Goal: Obtain resource: Download file/media

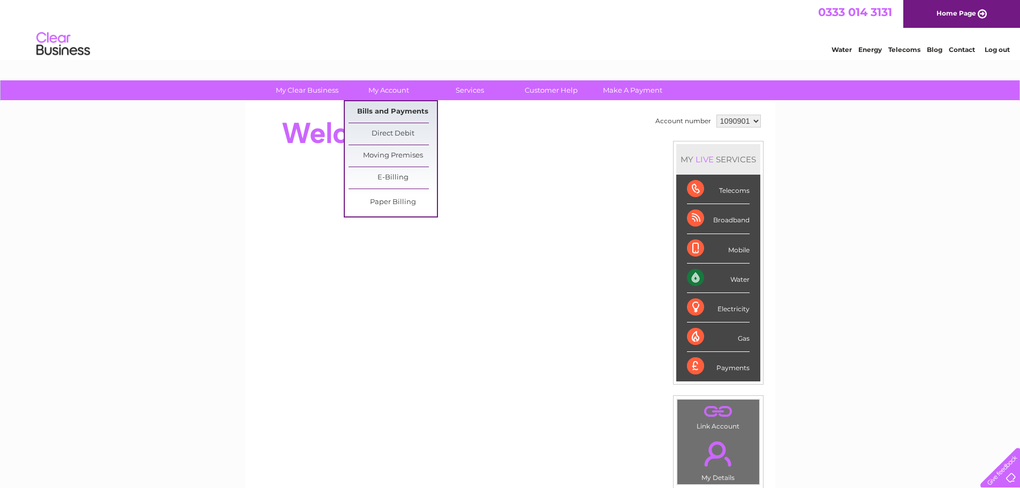
click at [389, 109] on link "Bills and Payments" at bounding box center [393, 111] width 88 height 21
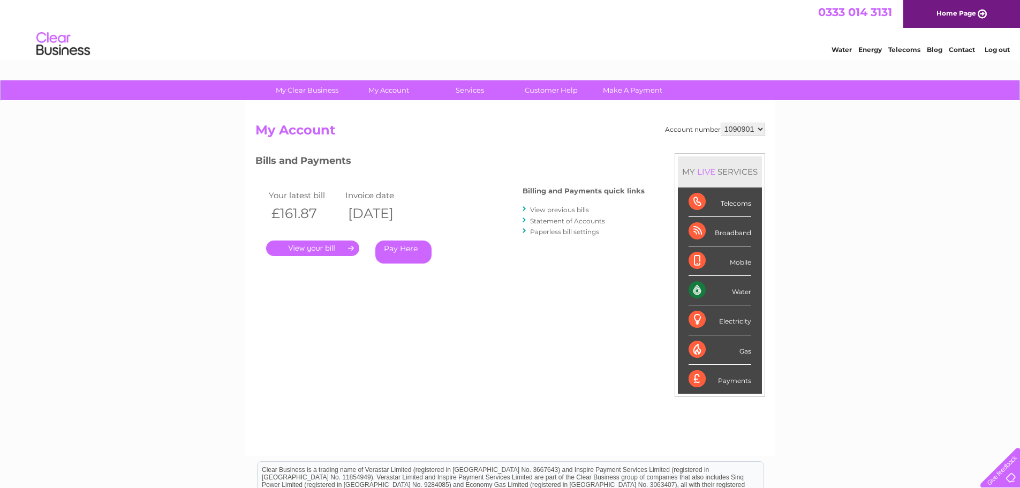
click at [337, 242] on link "." at bounding box center [312, 248] width 93 height 16
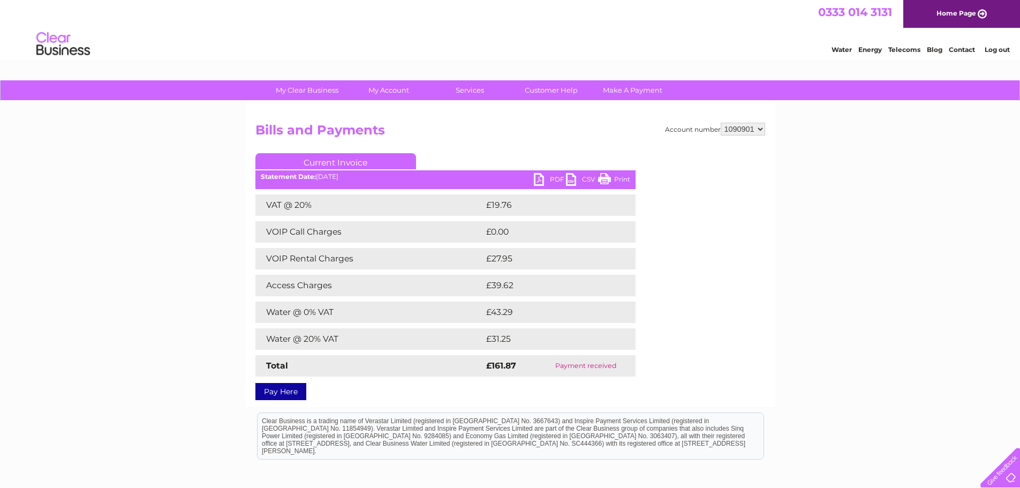
click at [540, 178] on link "PDF" at bounding box center [550, 181] width 32 height 16
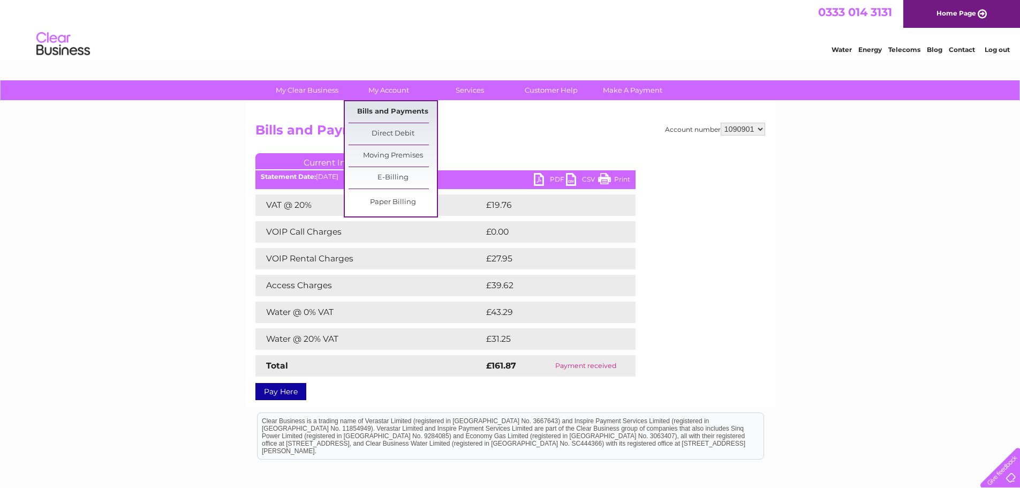
click at [400, 104] on link "Bills and Payments" at bounding box center [393, 111] width 88 height 21
click at [404, 113] on link "Bills and Payments" at bounding box center [393, 111] width 88 height 21
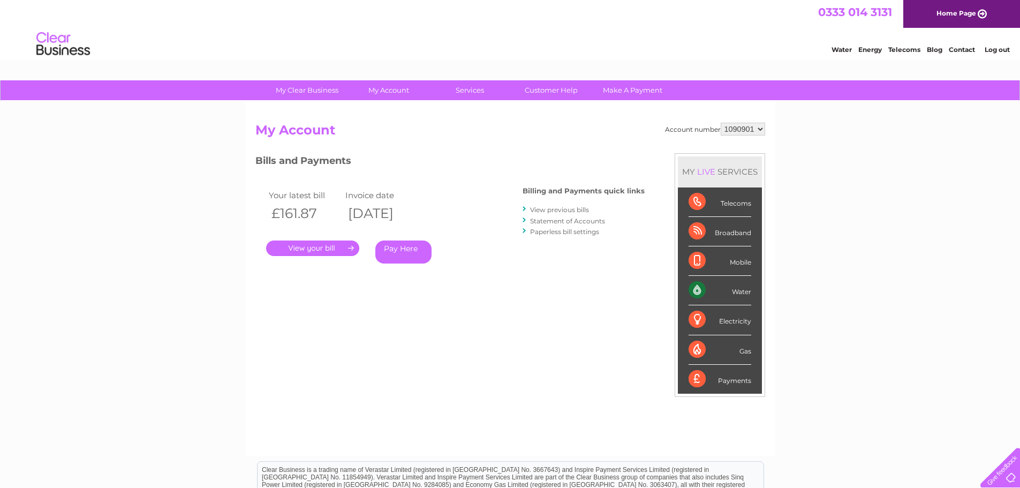
click at [548, 209] on link "View previous bills" at bounding box center [559, 210] width 59 height 8
